Goal: Entertainment & Leisure: Browse casually

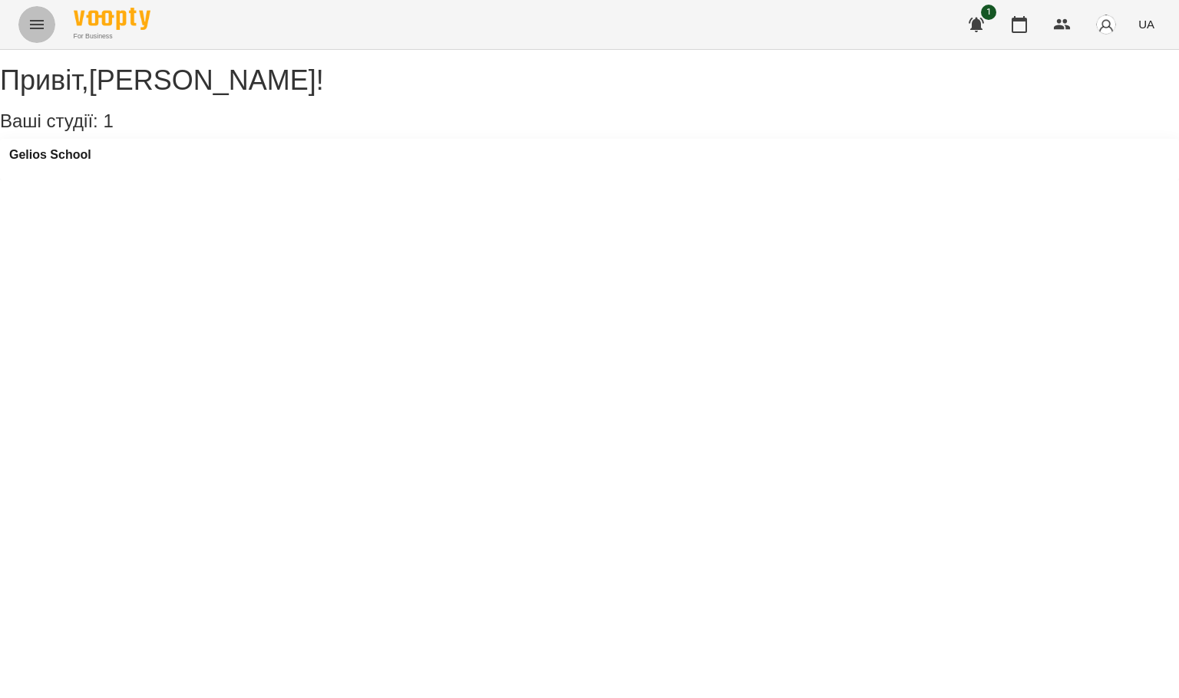
click at [35, 33] on button "Menu" at bounding box center [36, 24] width 37 height 37
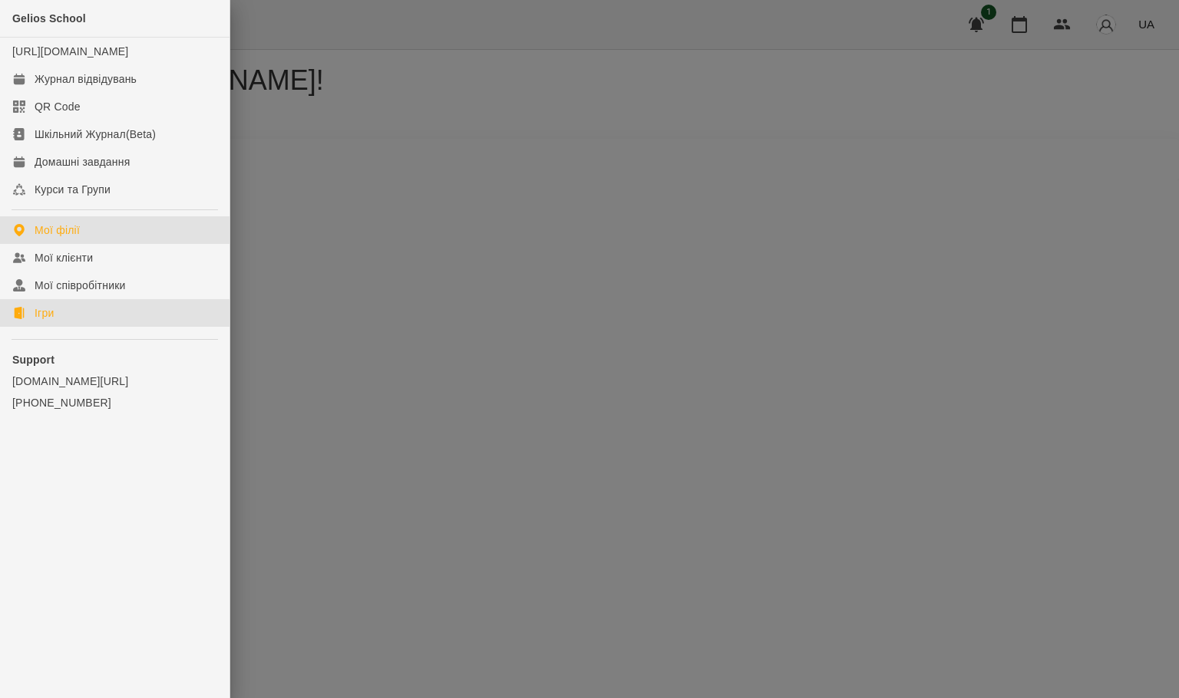
click at [79, 327] on link "Ігри" at bounding box center [114, 313] width 229 height 28
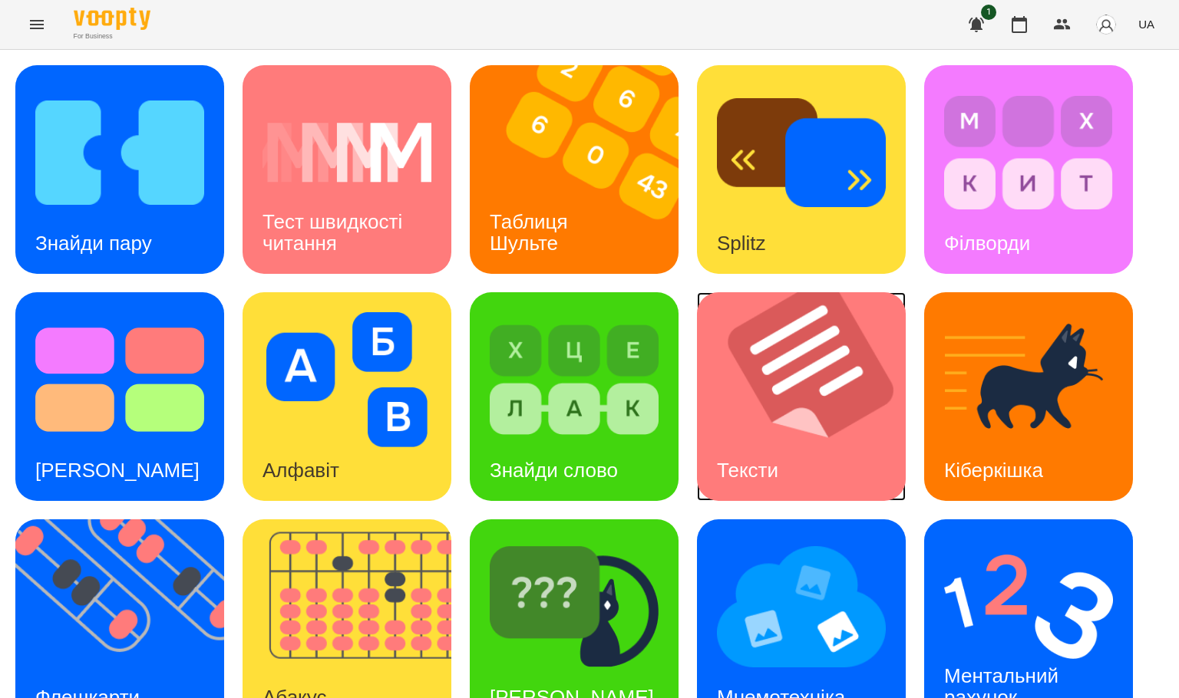
click at [815, 424] on img at bounding box center [811, 396] width 228 height 209
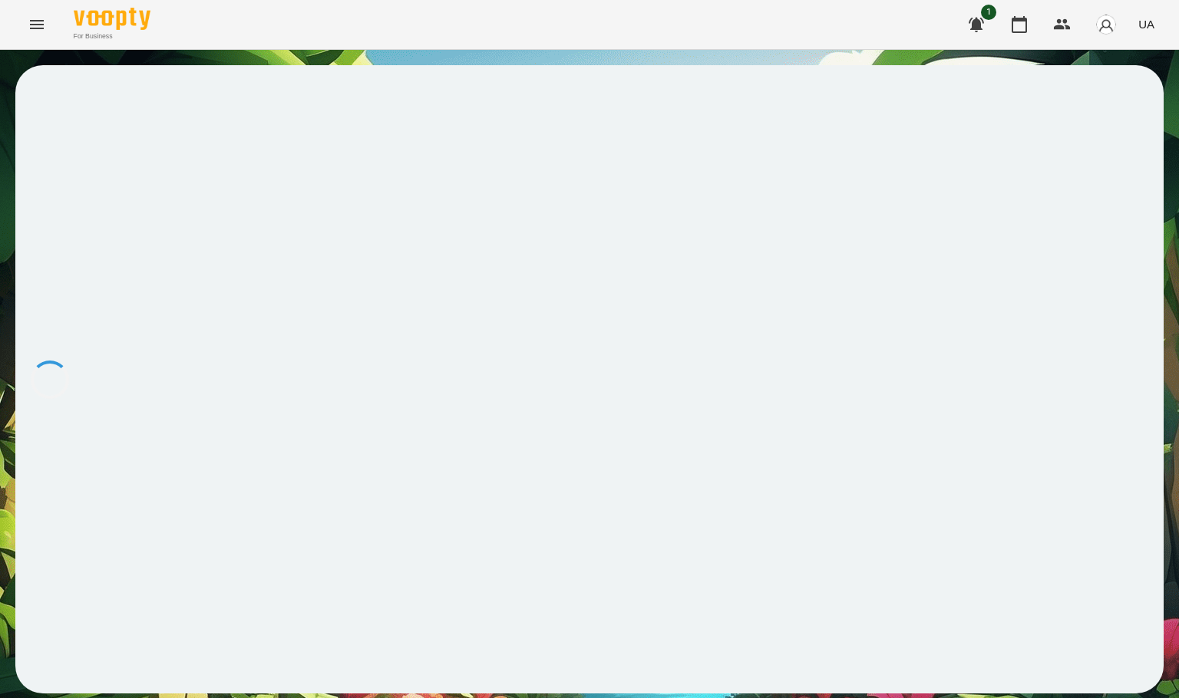
click at [724, 48] on div "For Business 1 UA" at bounding box center [589, 24] width 1179 height 49
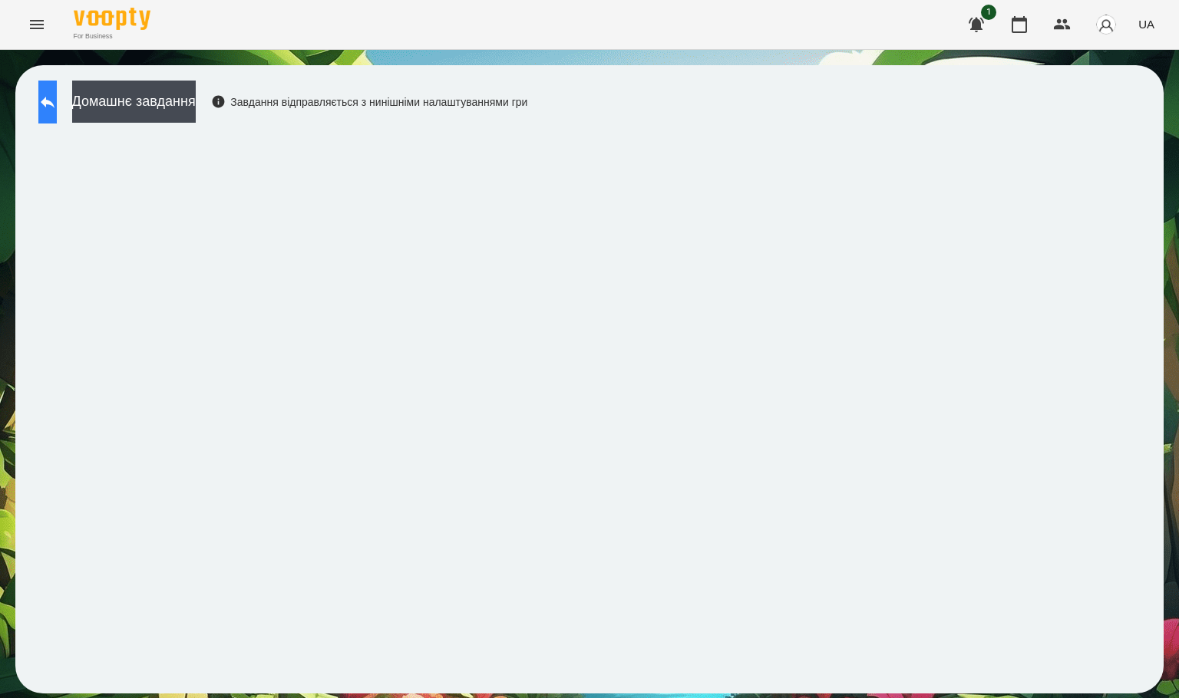
click at [54, 100] on icon at bounding box center [48, 103] width 14 height 12
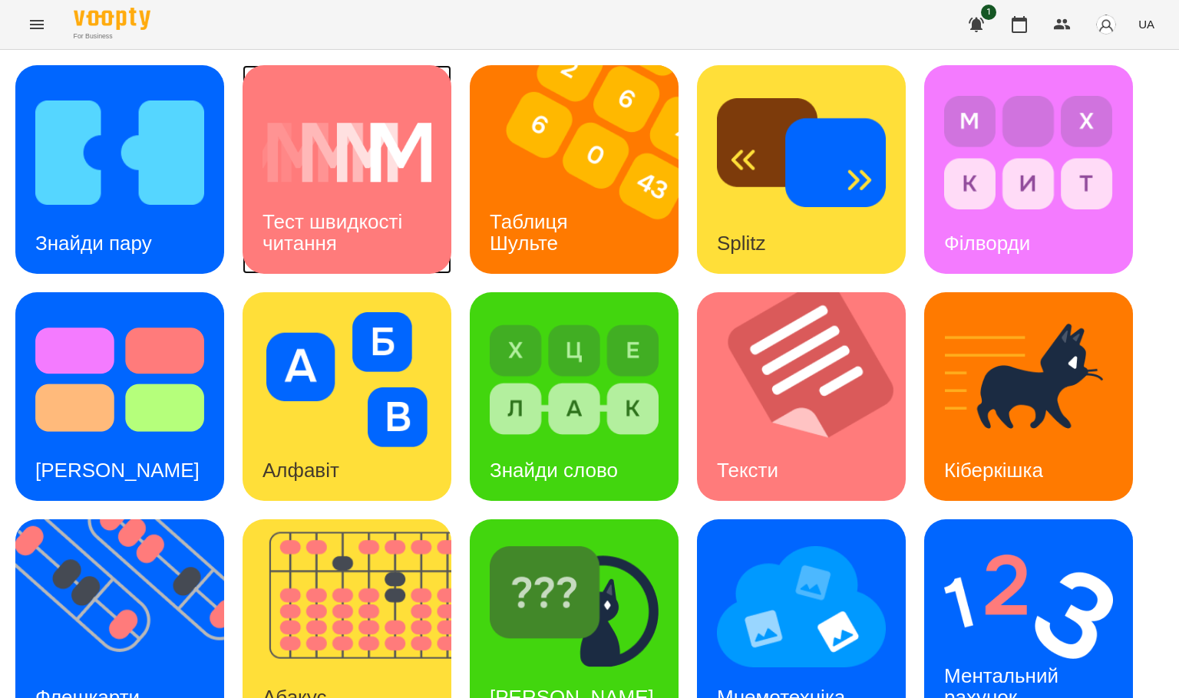
click at [361, 104] on img at bounding box center [346, 152] width 169 height 135
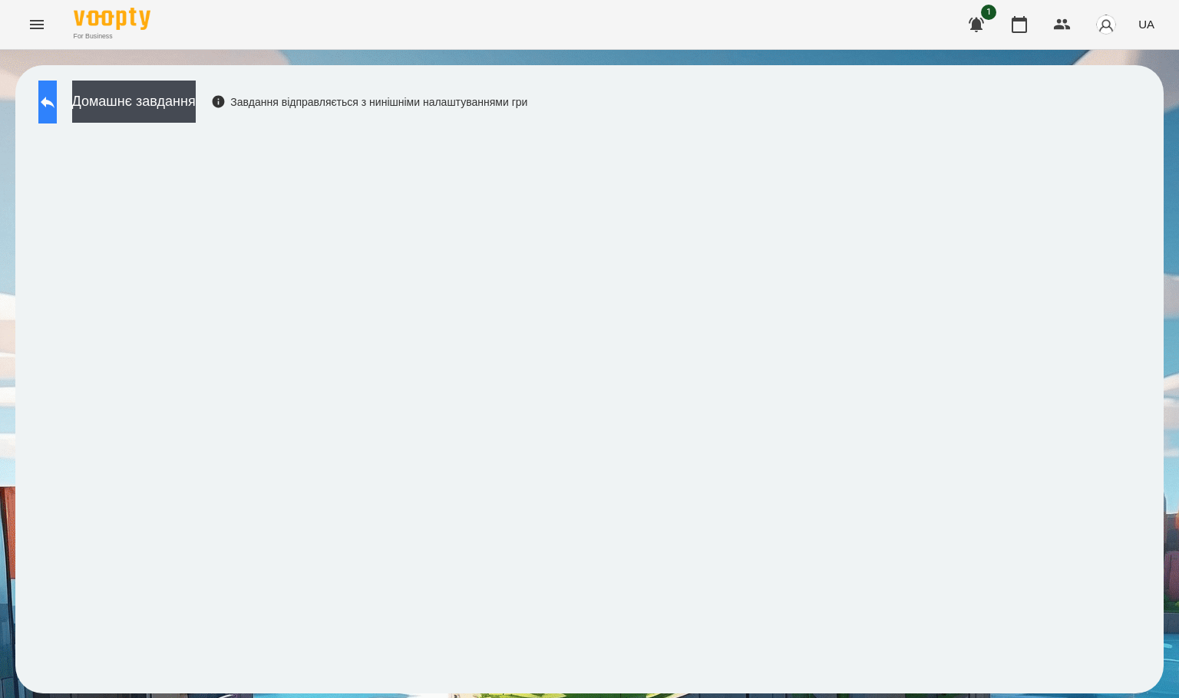
click at [57, 107] on button at bounding box center [47, 102] width 18 height 43
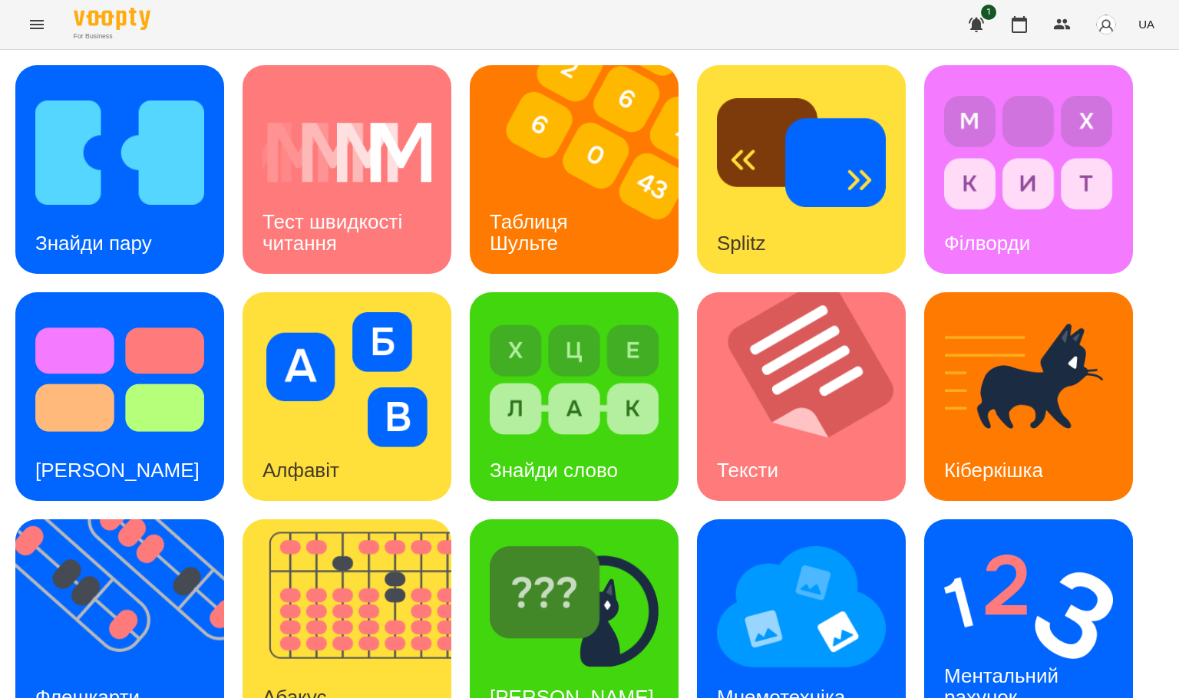
click at [37, 21] on icon "Menu" at bounding box center [37, 24] width 14 height 9
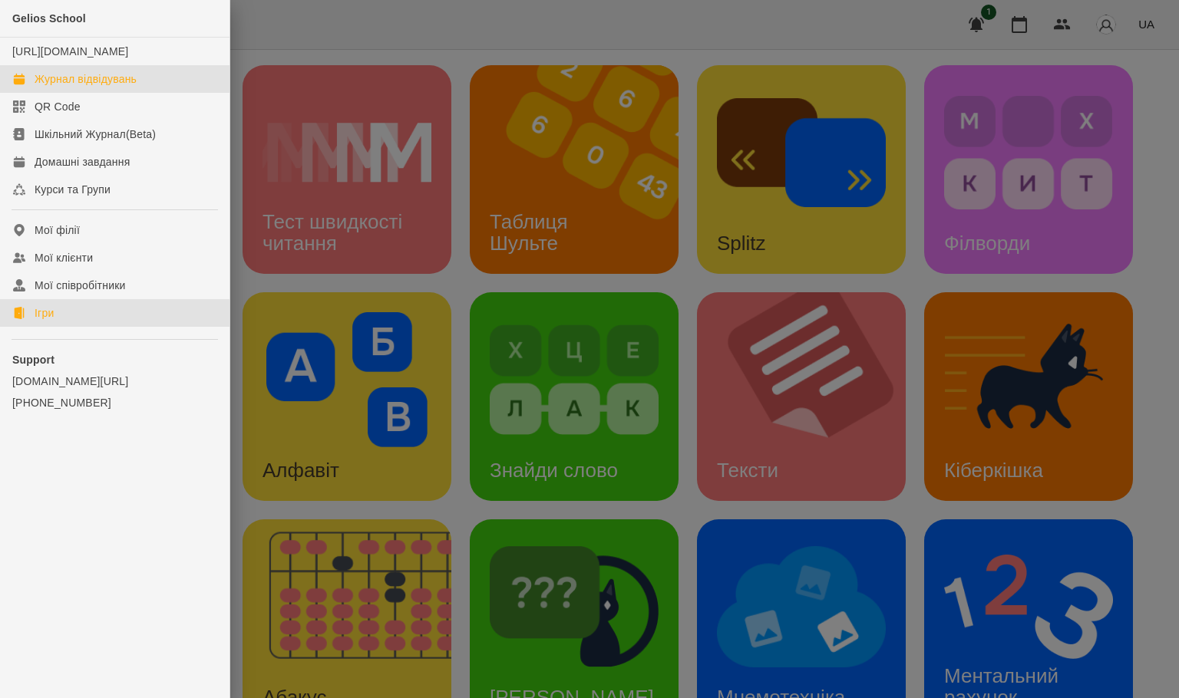
click at [79, 93] on link "Журнал відвідувань" at bounding box center [114, 79] width 229 height 28
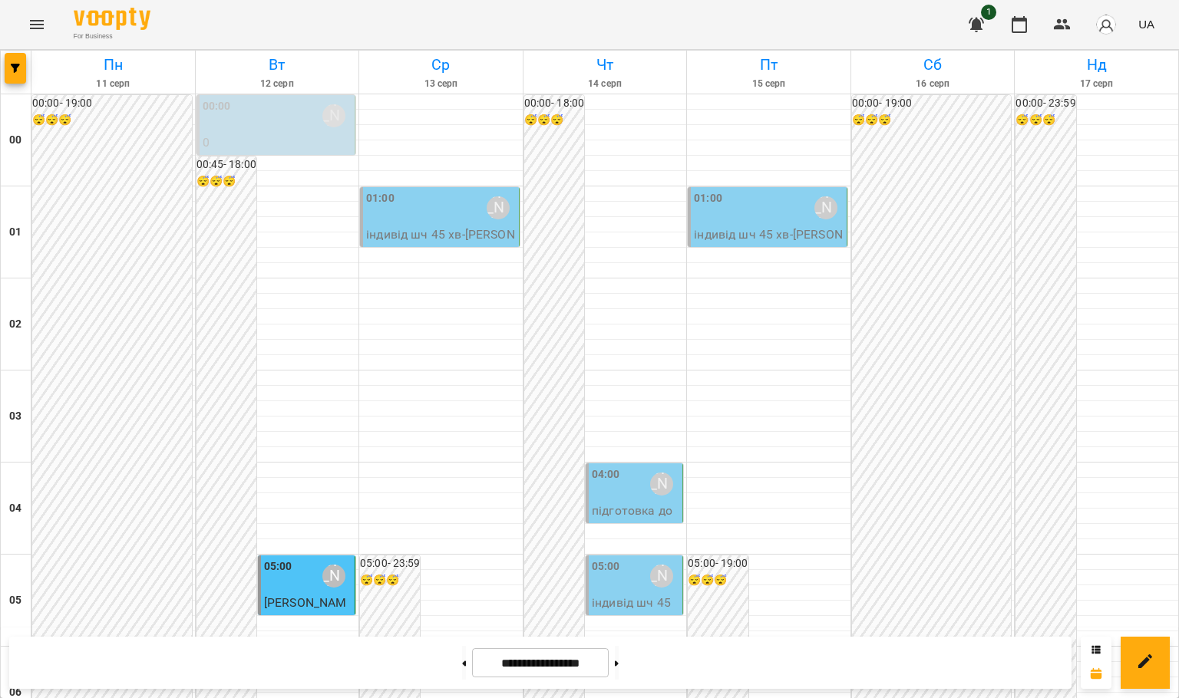
scroll to position [1674, 0]
click at [32, 19] on icon "Menu" at bounding box center [37, 24] width 18 height 18
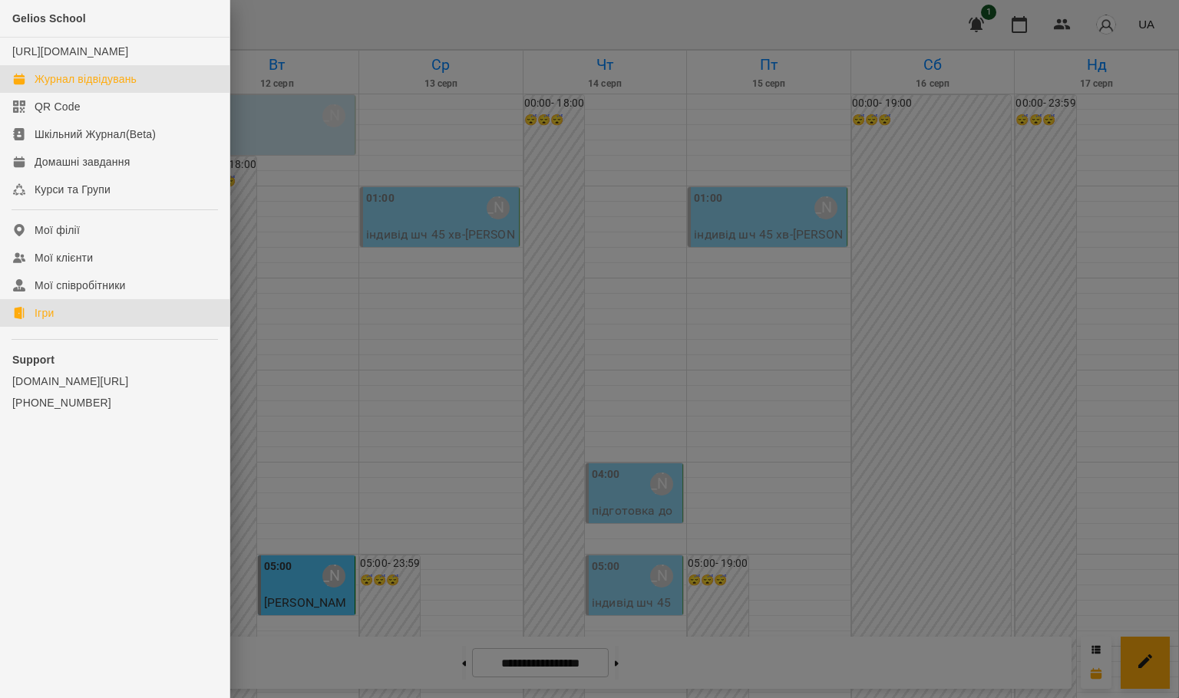
click at [25, 327] on link "Ігри" at bounding box center [114, 313] width 229 height 28
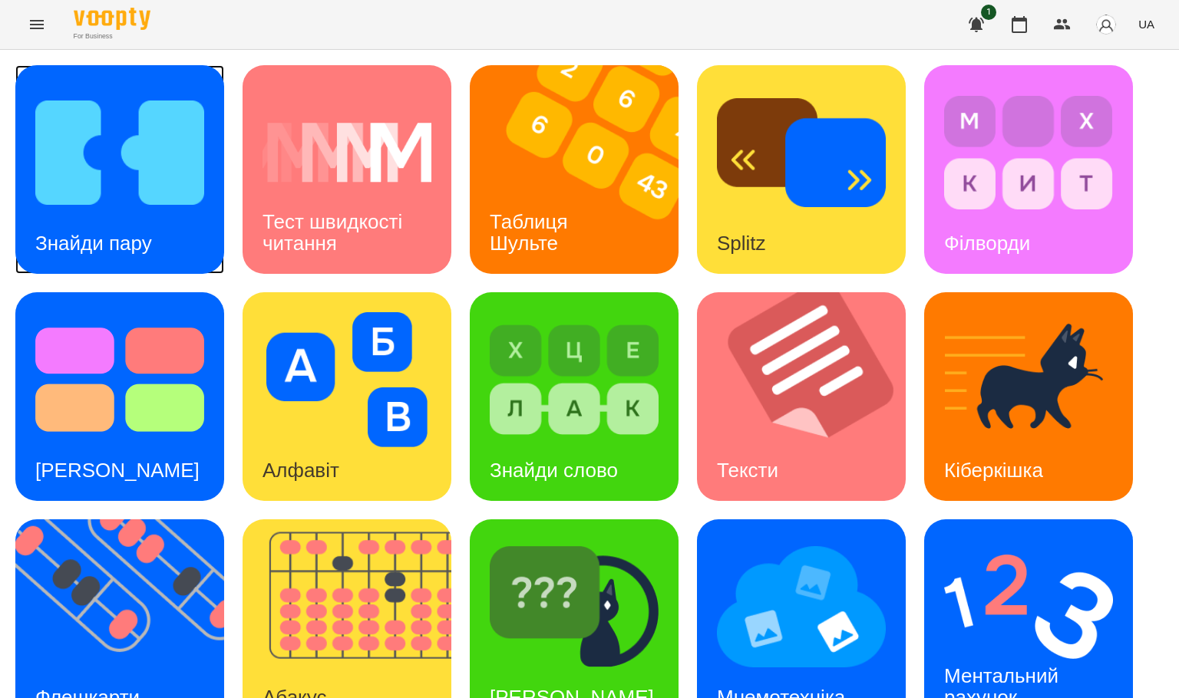
click at [101, 180] on img at bounding box center [119, 152] width 169 height 135
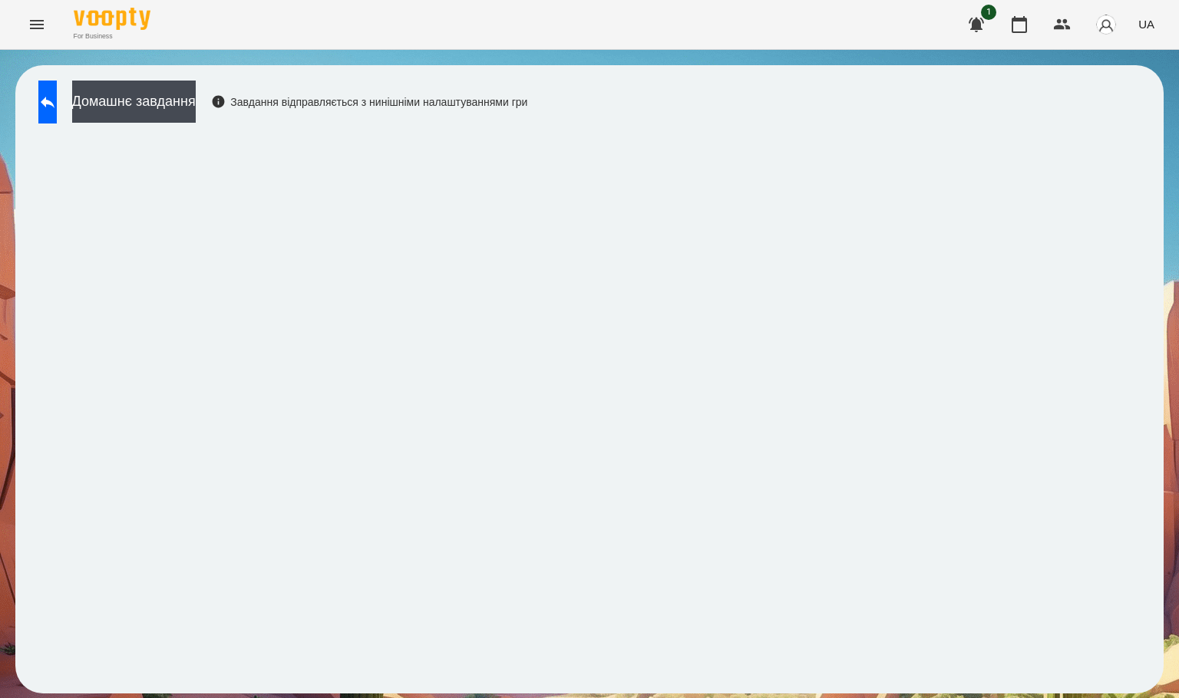
click at [37, 17] on icon "Menu" at bounding box center [37, 24] width 18 height 18
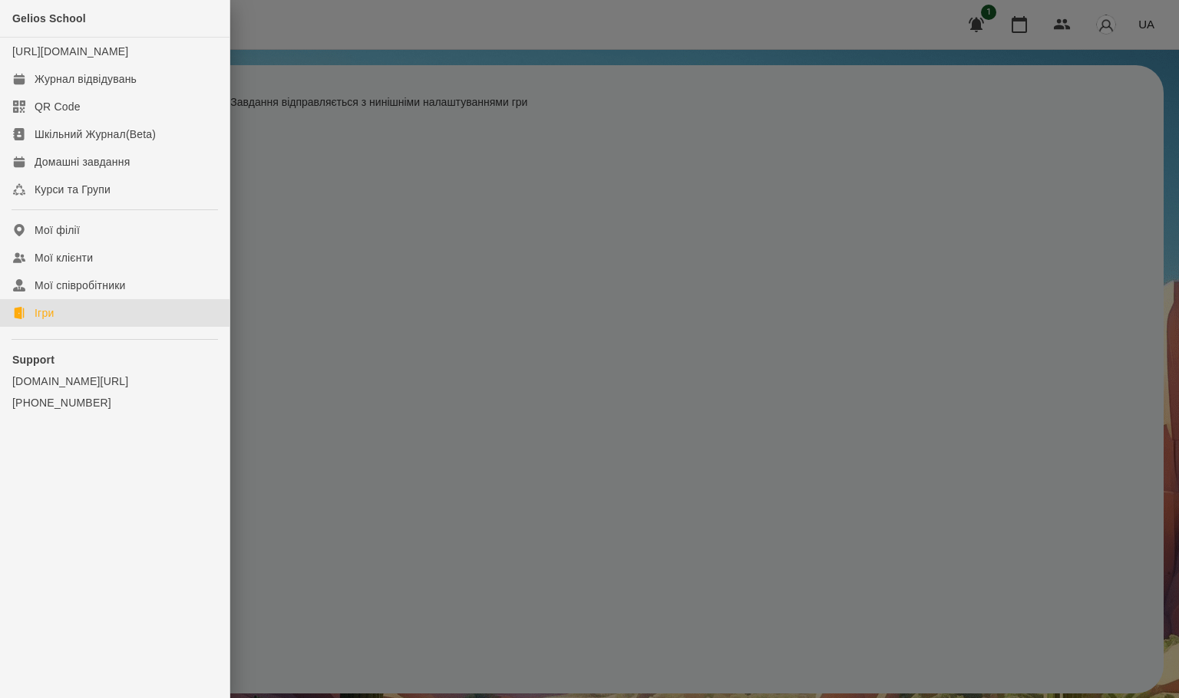
click at [97, 327] on link "Ігри" at bounding box center [114, 313] width 229 height 28
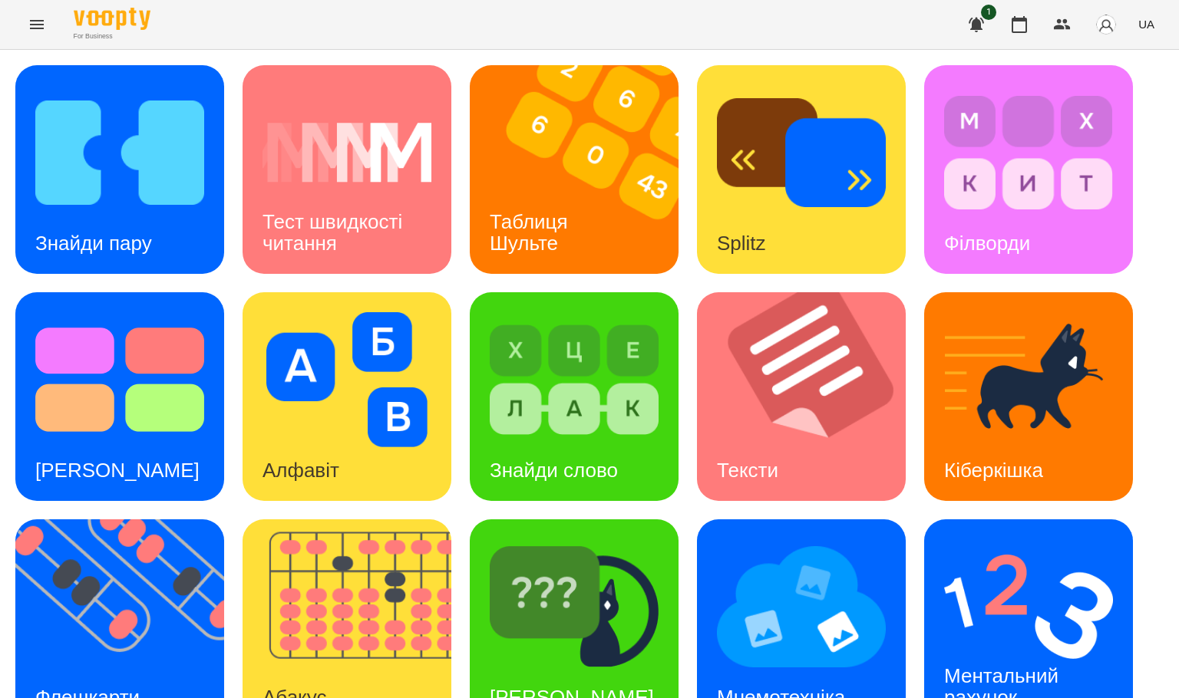
scroll to position [272, 0]
click at [813, 539] on img at bounding box center [801, 606] width 169 height 135
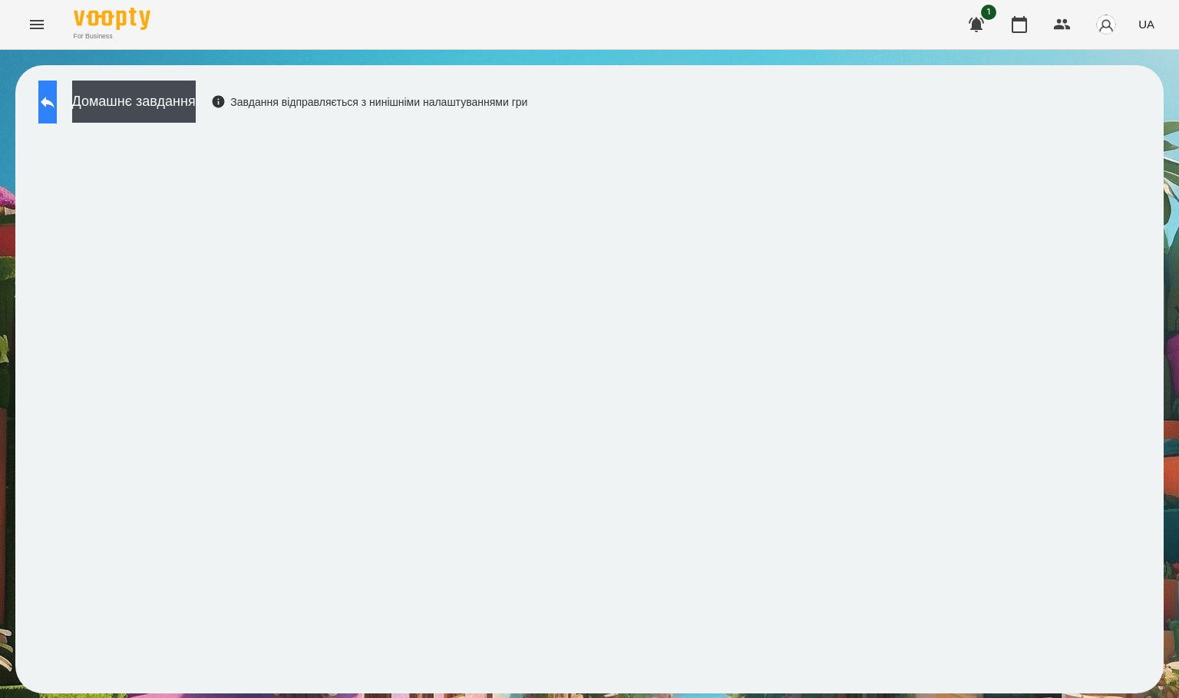
click at [57, 93] on button at bounding box center [47, 102] width 18 height 43
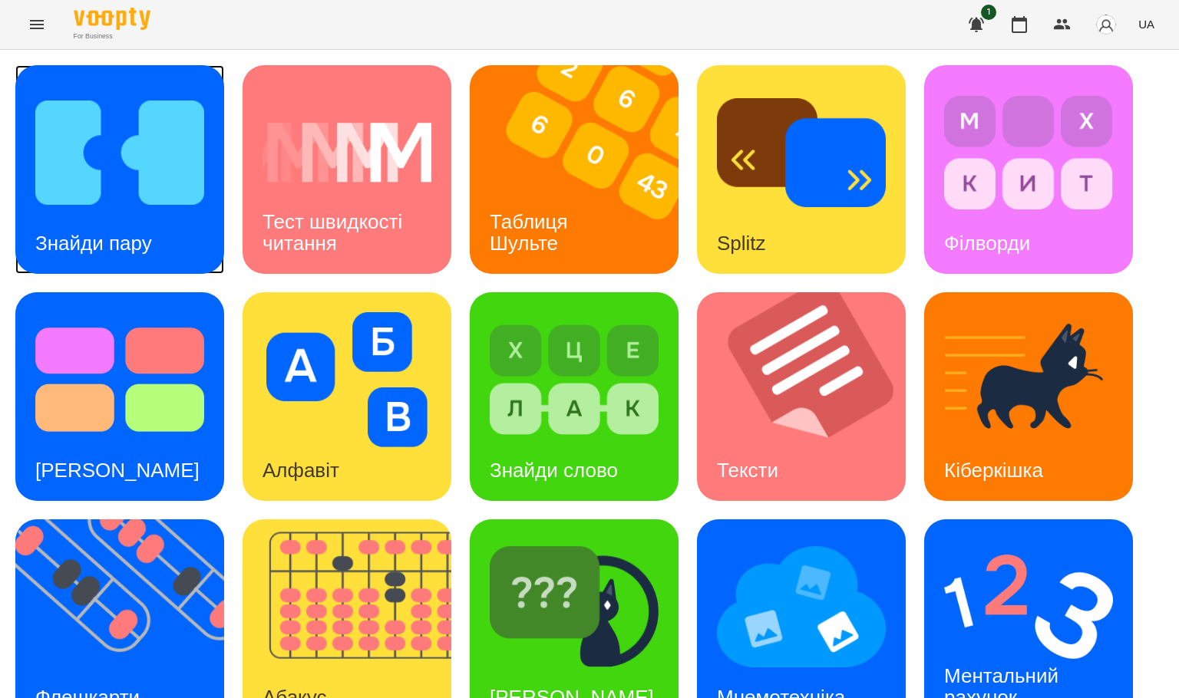
click at [55, 180] on img at bounding box center [119, 152] width 169 height 135
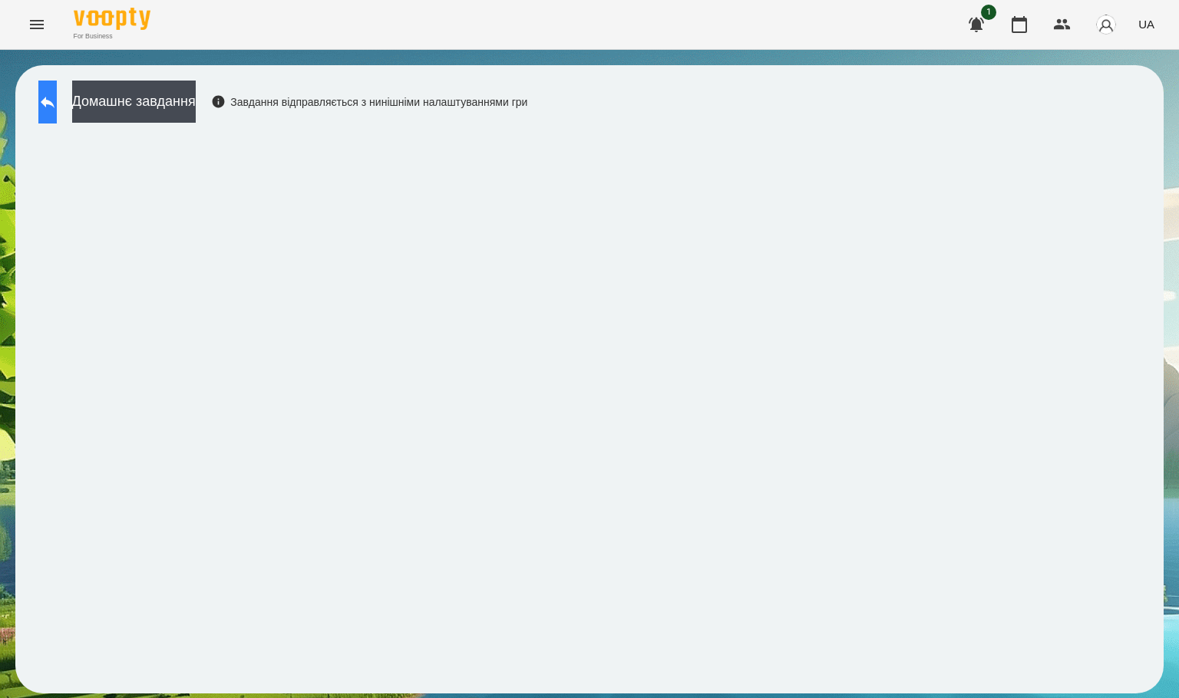
click at [57, 109] on icon at bounding box center [47, 102] width 18 height 18
